Goal: Information Seeking & Learning: Find specific page/section

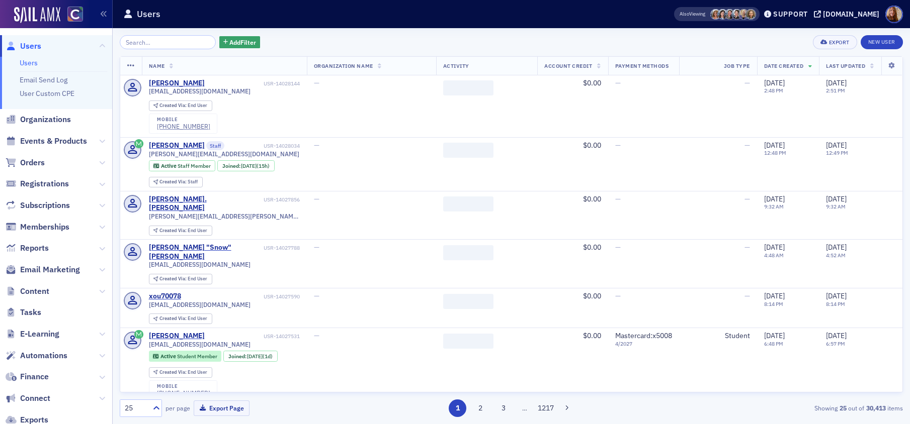
click at [147, 43] on input "search" at bounding box center [168, 42] width 96 height 14
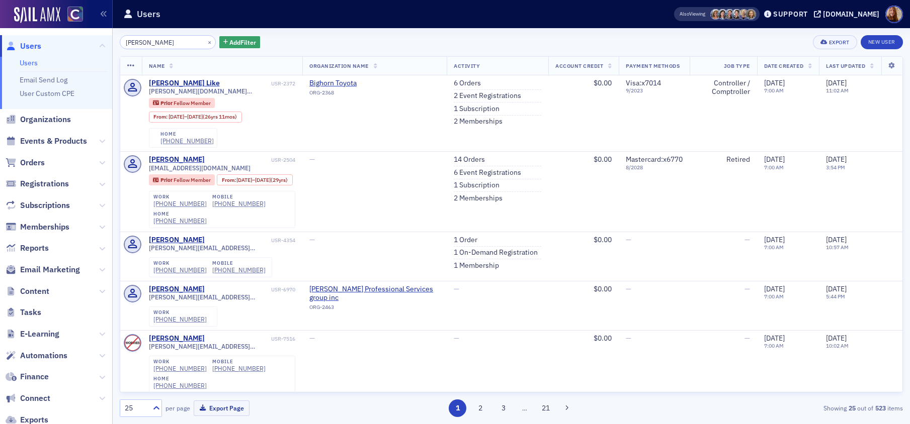
drag, startPoint x: 134, startPoint y: 43, endPoint x: 153, endPoint y: 38, distance: 19.6
click at [134, 43] on input "[PERSON_NAME]" at bounding box center [168, 42] width 96 height 14
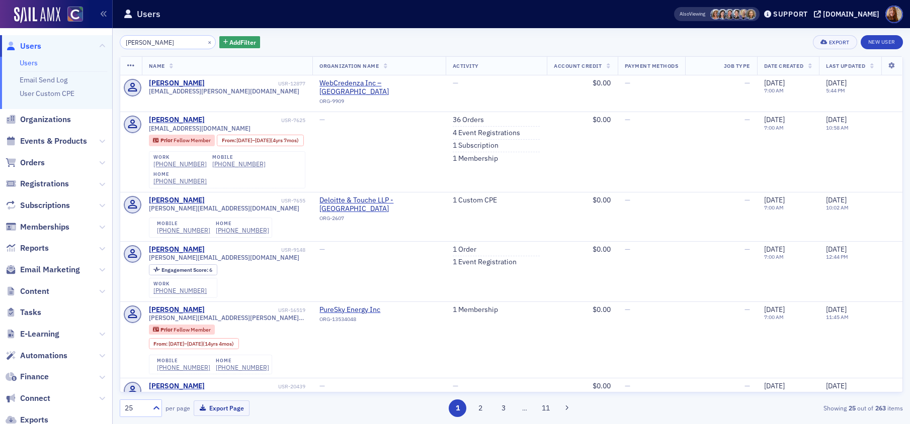
click at [149, 45] on input "[PERSON_NAME]" at bounding box center [168, 42] width 96 height 14
click at [151, 45] on input "[PERSON_NAME]" at bounding box center [168, 42] width 96 height 14
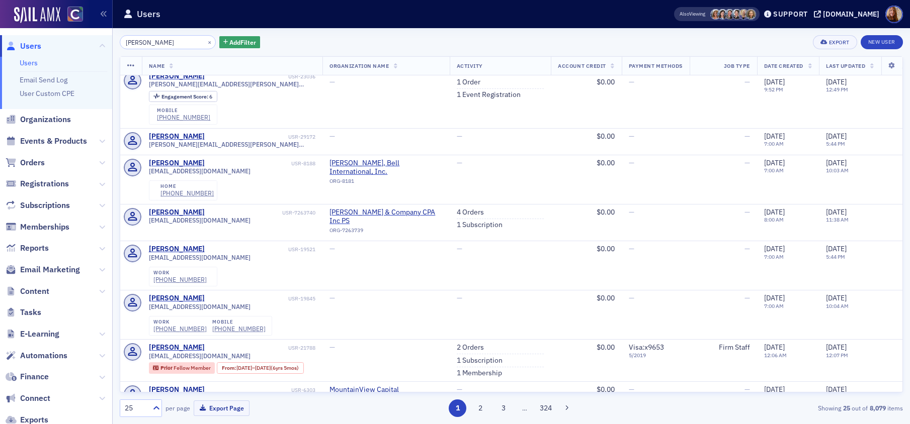
scroll to position [351, 0]
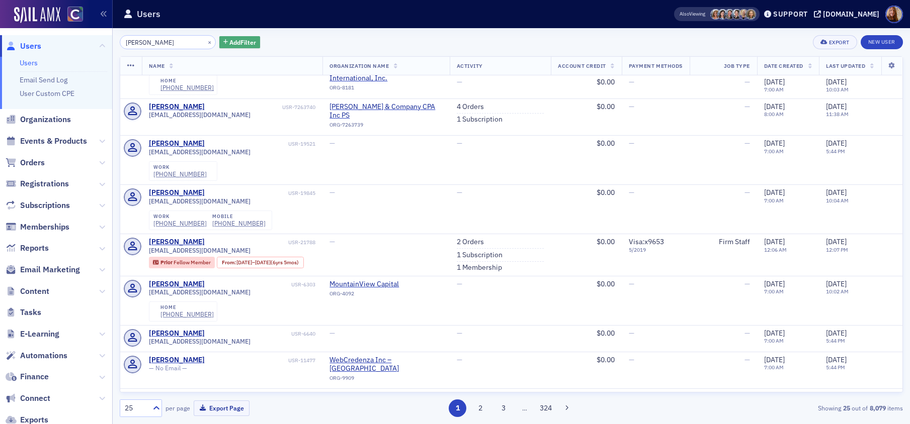
type input "[PERSON_NAME]"
click at [232, 42] on span "Add Filter" at bounding box center [242, 42] width 27 height 9
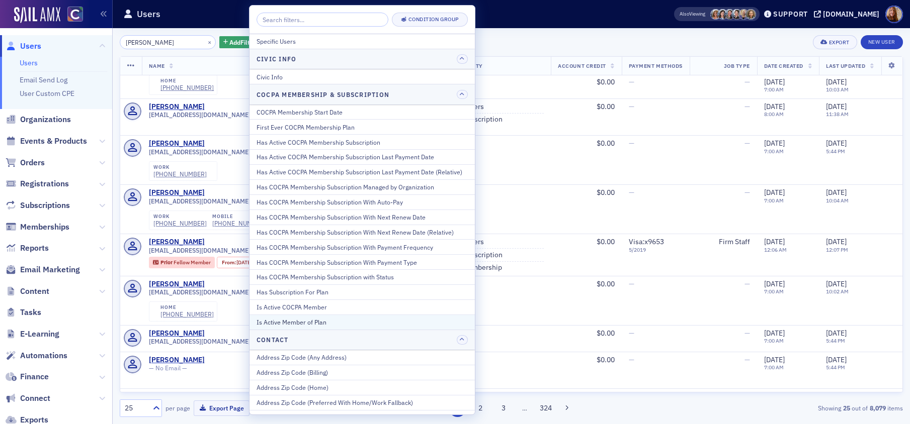
click at [281, 325] on div "Is Active Member of Plan" at bounding box center [361, 322] width 211 height 9
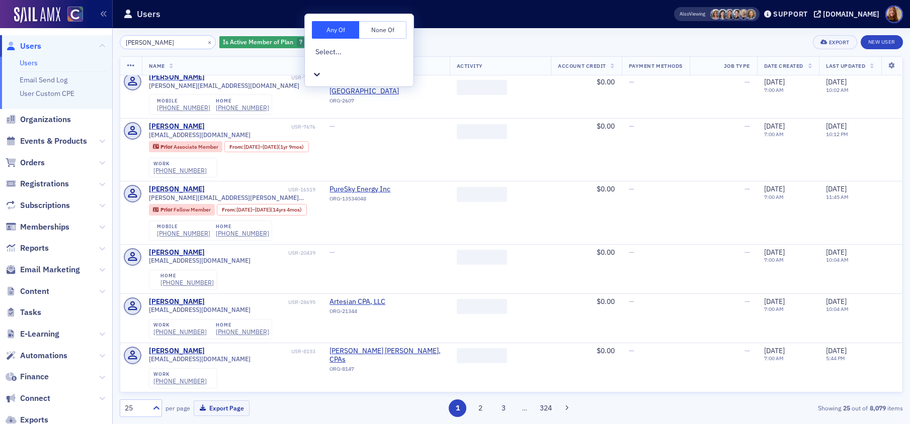
scroll to position [967, 0]
click at [322, 69] on icon at bounding box center [317, 74] width 10 height 10
type input "fe"
click at [120, 424] on span "[Primary Membership] Fellow Member" at bounding box center [60, 429] width 120 height 11
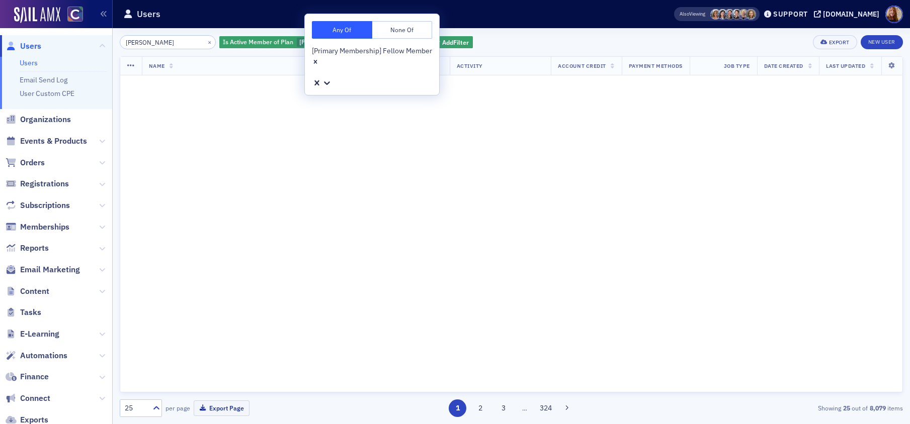
scroll to position [1001, 0]
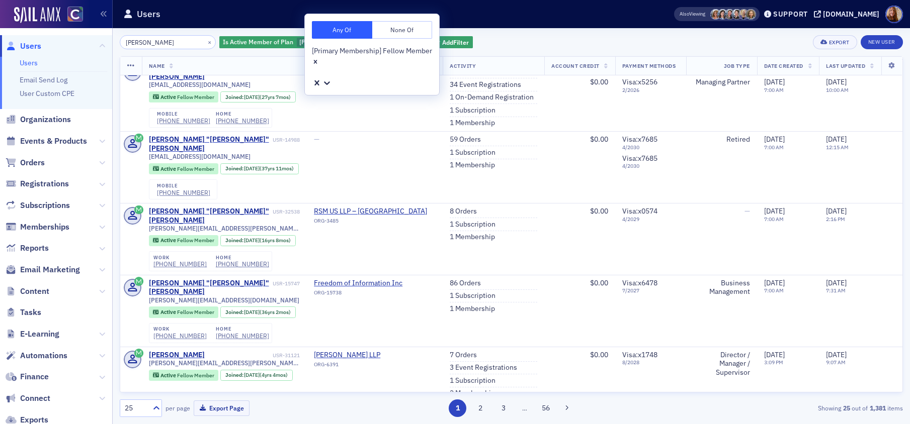
click at [530, 42] on div "[PERSON_NAME] × Is Active Member of Plan [Primary Membership] Fellow Member Add…" at bounding box center [511, 42] width 783 height 14
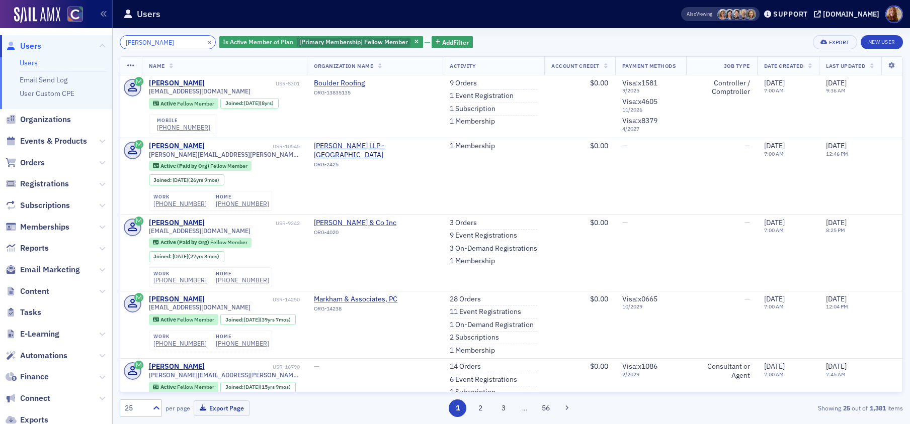
click at [166, 45] on input "[PERSON_NAME]" at bounding box center [168, 42] width 96 height 14
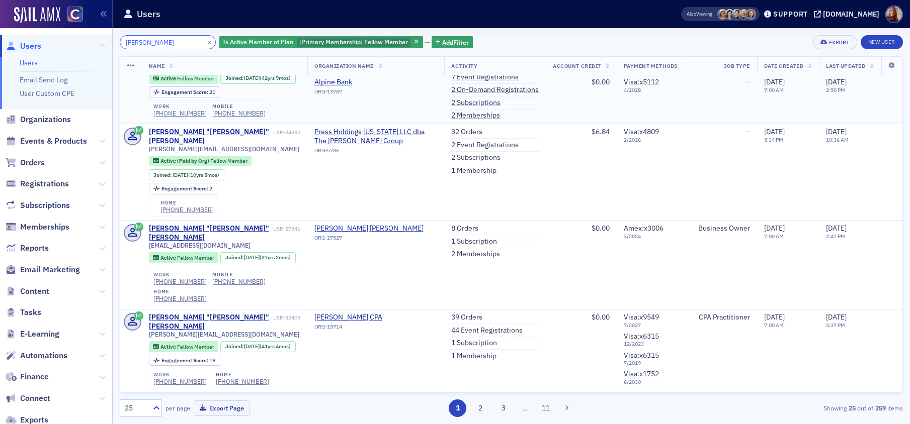
scroll to position [1739, 0]
click at [142, 43] on input "[PERSON_NAME]" at bounding box center [168, 42] width 96 height 14
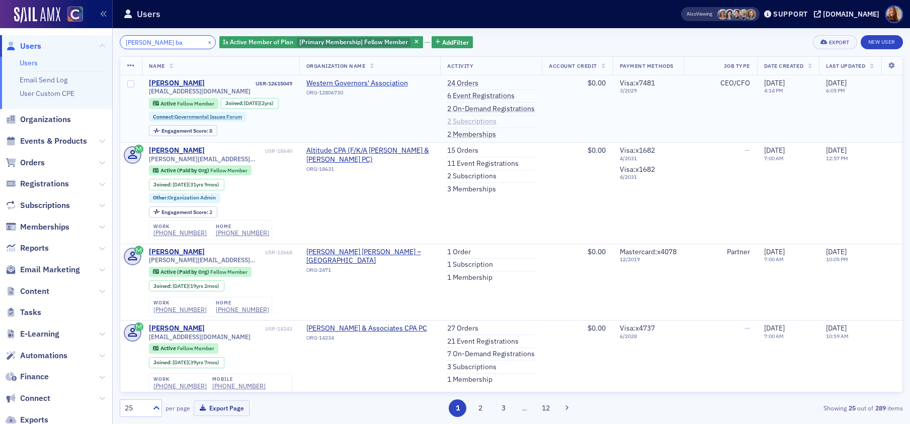
type input "[PERSON_NAME] ba"
click at [466, 120] on link "2 Subscriptions" at bounding box center [471, 121] width 49 height 9
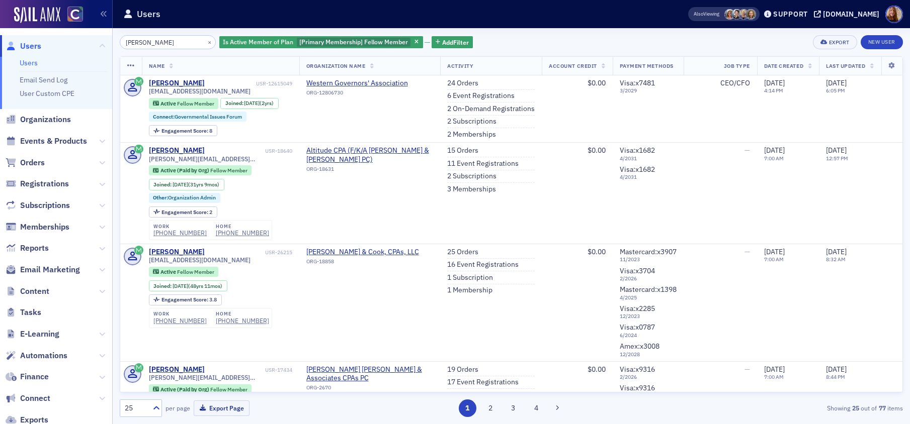
click at [523, 42] on div "[PERSON_NAME] × Is Active Member of Plan [Primary Membership] Fellow Member Add…" at bounding box center [511, 42] width 783 height 14
click at [127, 45] on input "[PERSON_NAME]" at bounding box center [168, 42] width 96 height 14
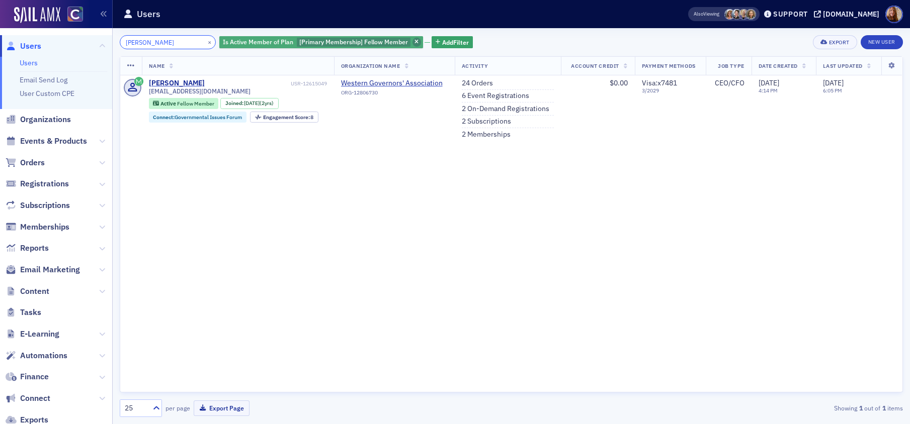
type input "[PERSON_NAME]"
click at [414, 41] on icon "button" at bounding box center [416, 43] width 4 height 6
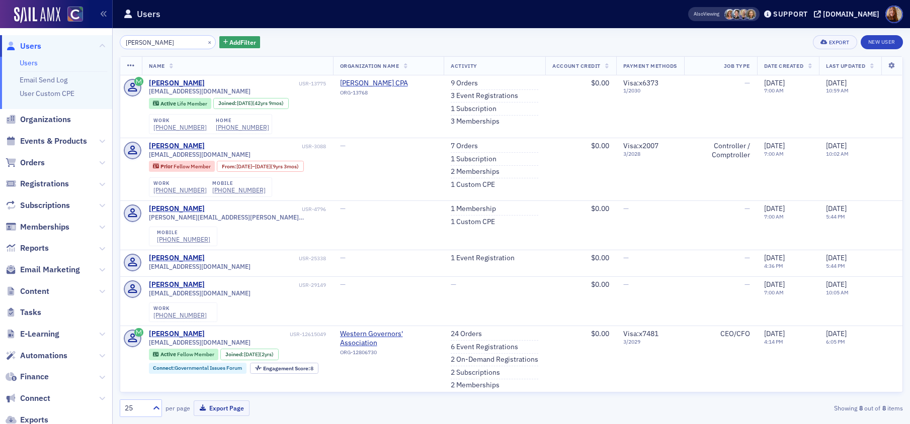
click at [491, 39] on div "[PERSON_NAME] × Add Filter Export New User" at bounding box center [511, 42] width 783 height 14
click at [336, 42] on div "[PERSON_NAME] × Add Filter Export New User" at bounding box center [511, 42] width 783 height 14
click at [351, 48] on div "[PERSON_NAME] × Add Filter Export New User" at bounding box center [511, 42] width 783 height 14
click at [413, 40] on div "[PERSON_NAME] × Add Filter Export New User" at bounding box center [511, 42] width 783 height 14
click at [517, 44] on div "[PERSON_NAME] × Add Filter Export New User" at bounding box center [511, 42] width 783 height 14
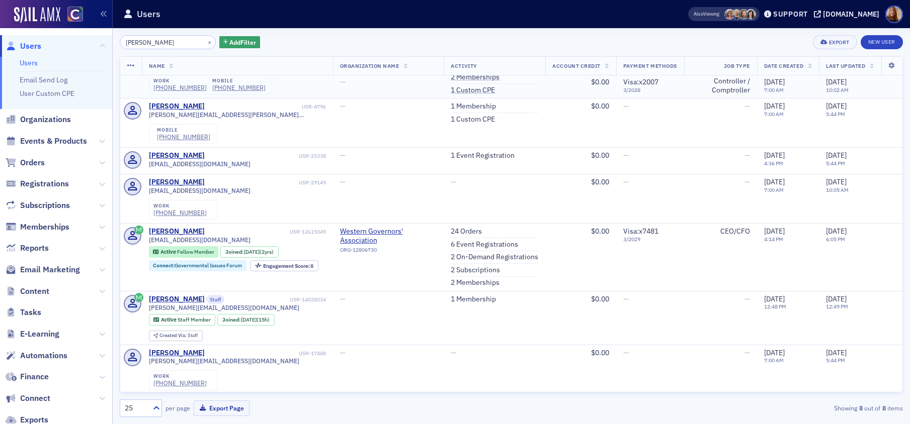
scroll to position [102, 0]
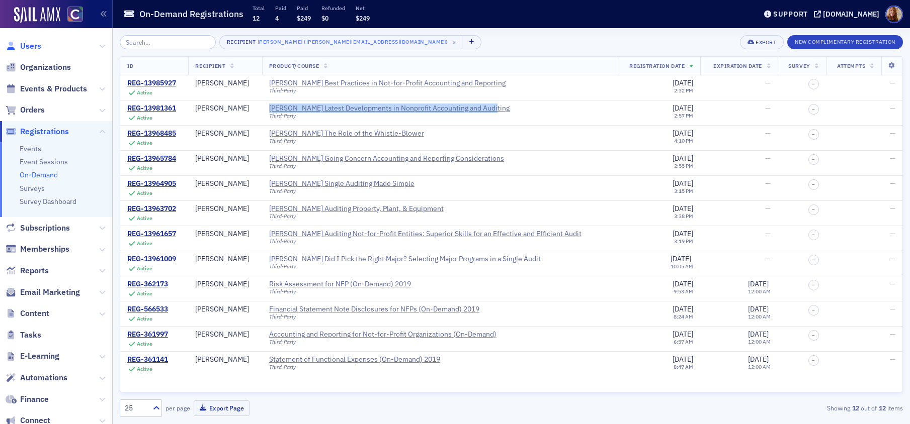
click at [30, 45] on span "Users" at bounding box center [30, 46] width 21 height 11
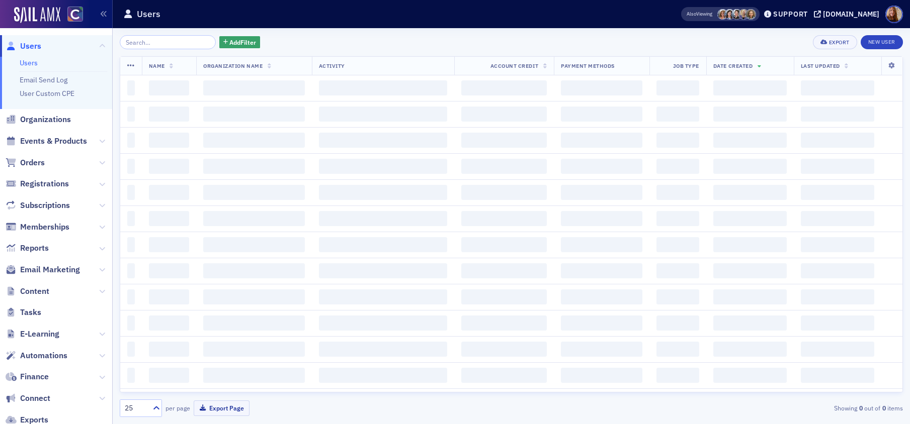
click at [145, 44] on input "search" at bounding box center [168, 42] width 96 height 14
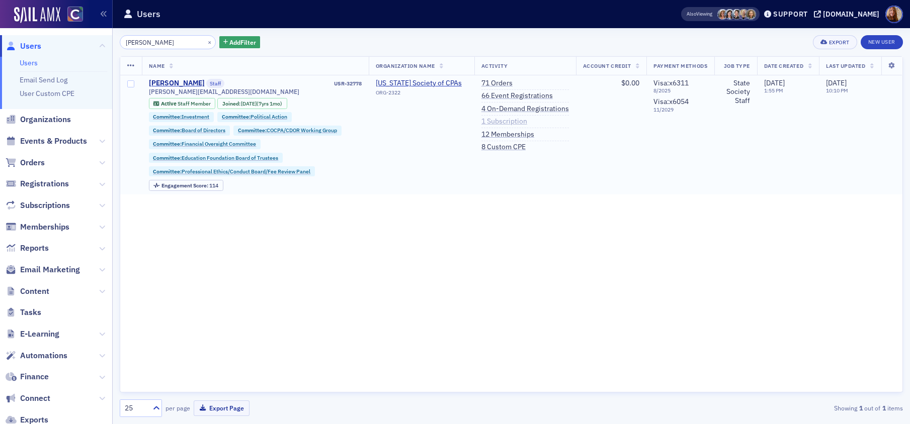
type input "gelinas"
click at [502, 119] on link "1 Subscription" at bounding box center [504, 121] width 46 height 9
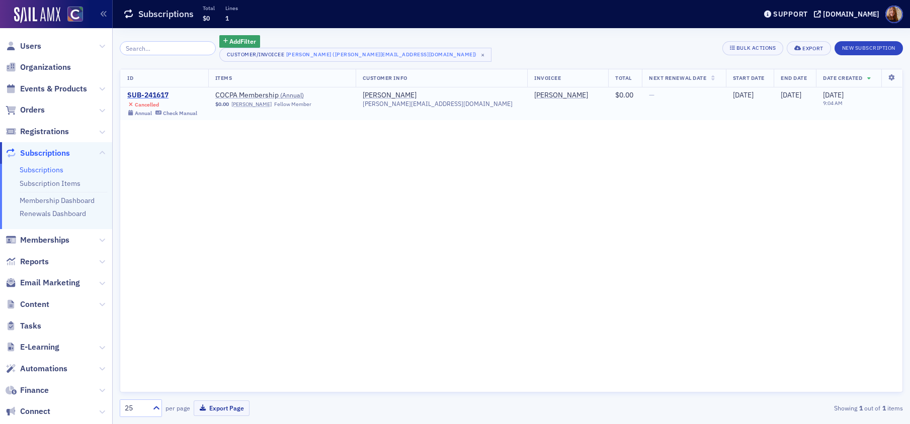
click at [156, 95] on div "SUB-241617" at bounding box center [162, 95] width 70 height 9
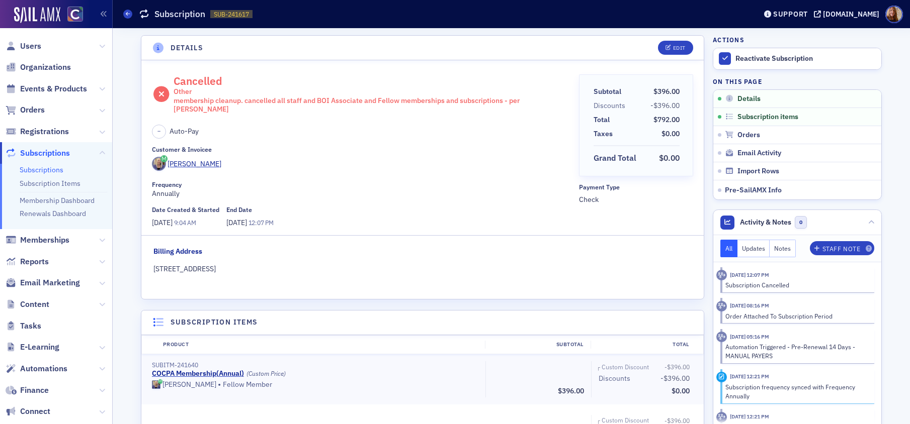
click at [488, 99] on div "membership cleanup. cancelled all staff and BOI Associate and Fellow membership…" at bounding box center [373, 106] width 399 height 18
